Goal: Find specific page/section: Find specific page/section

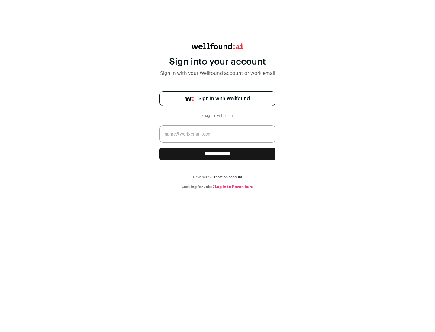
click at [224, 99] on span "Sign in with Wellfound" at bounding box center [223, 98] width 51 height 7
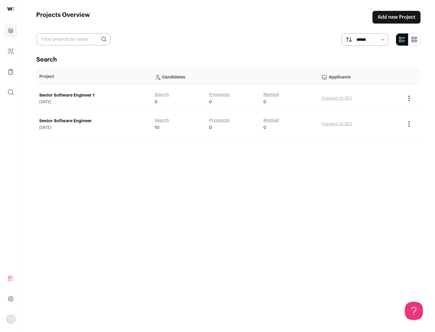
click at [94, 121] on link "Senior Software Engineer" at bounding box center [93, 121] width 109 height 6
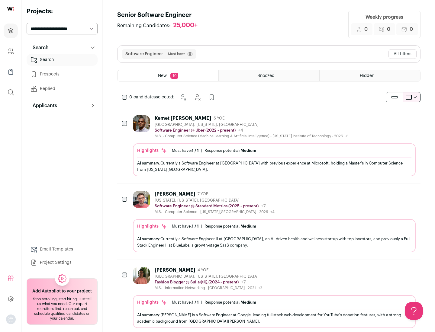
click at [269, 146] on div "Highlights Must have: 1 / 1 How many must haves have been fulfilled? | Response…" at bounding box center [274, 159] width 283 height 33
